Goal: Understand process/instructions

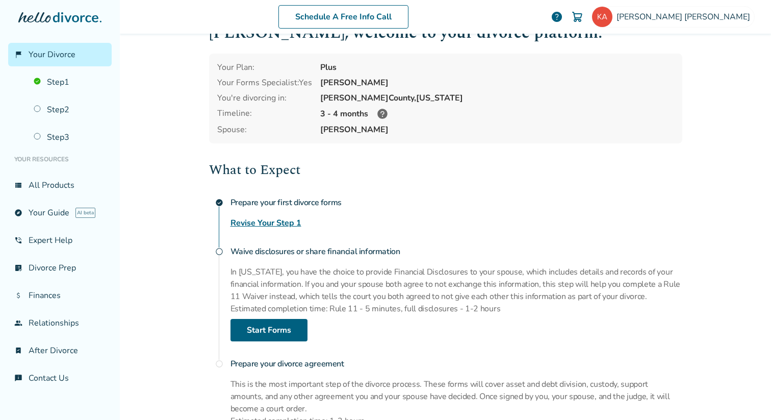
scroll to position [27, 0]
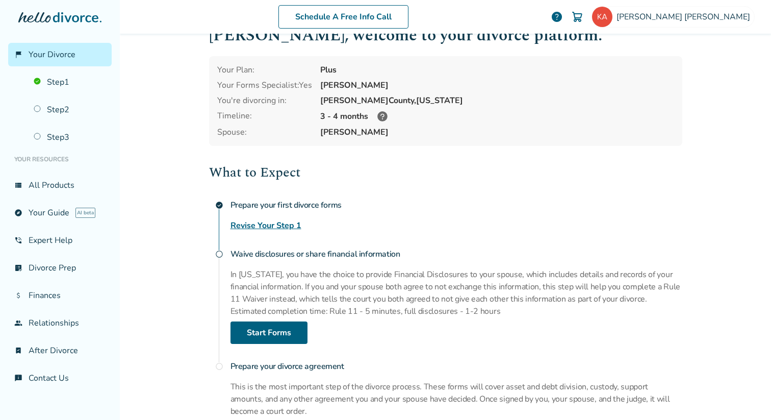
click at [256, 225] on link "Revise Your Step 1" at bounding box center [265, 225] width 71 height 12
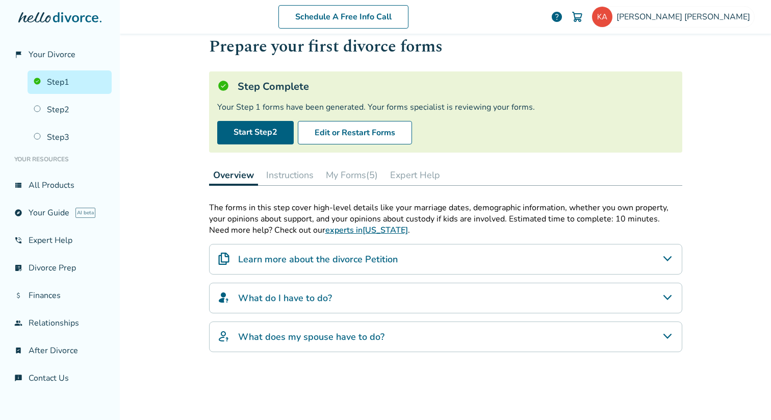
click at [277, 178] on button "Instructions" at bounding box center [290, 175] width 56 height 20
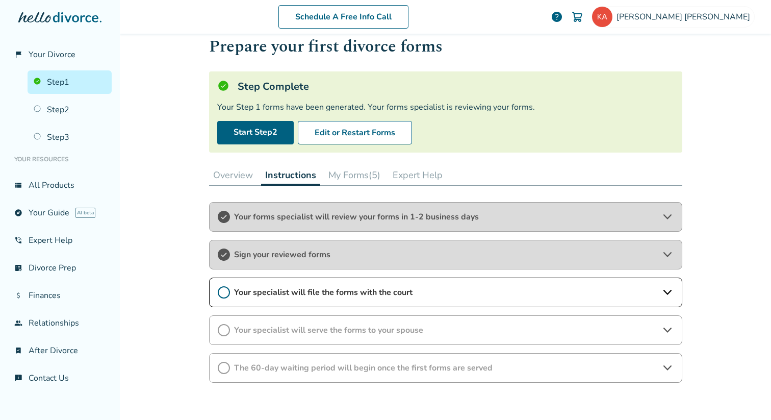
click at [347, 180] on button "My Forms (5)" at bounding box center [354, 175] width 60 height 20
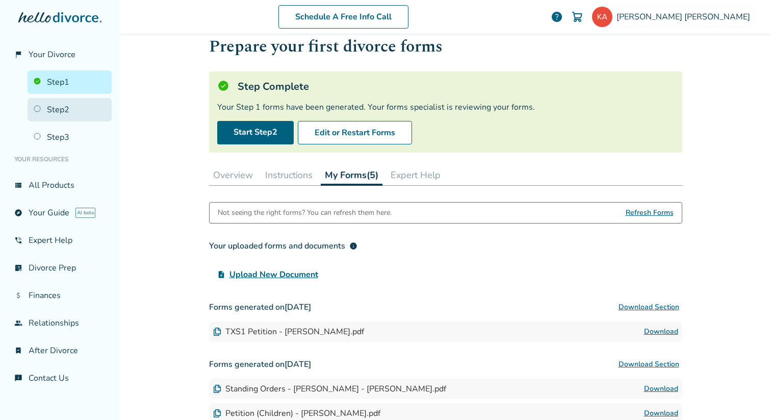
click at [77, 117] on link "Step 2" at bounding box center [70, 109] width 84 height 23
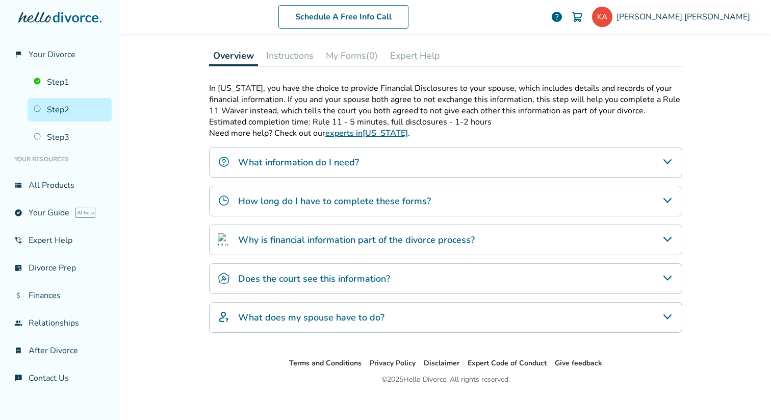
scroll to position [149, 0]
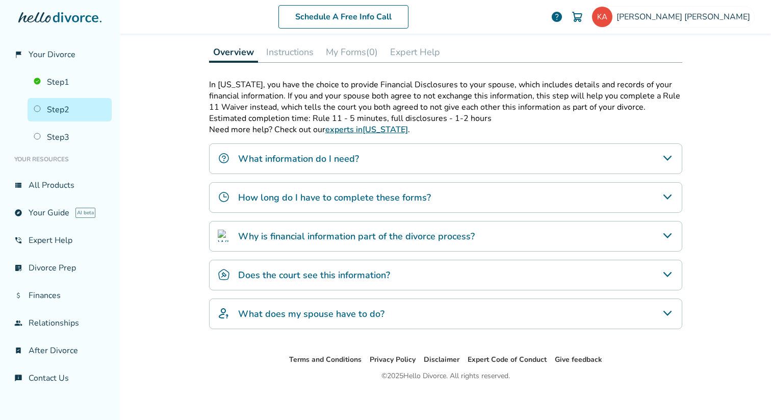
click at [286, 162] on h4 "What information do I need?" at bounding box center [298, 158] width 121 height 13
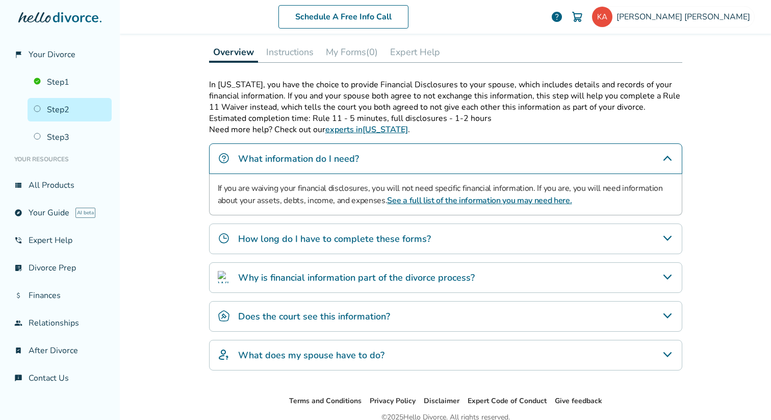
click at [413, 203] on link "See a full list of the information you may need here." at bounding box center [479, 200] width 185 height 11
